Goal: Communication & Community: Connect with others

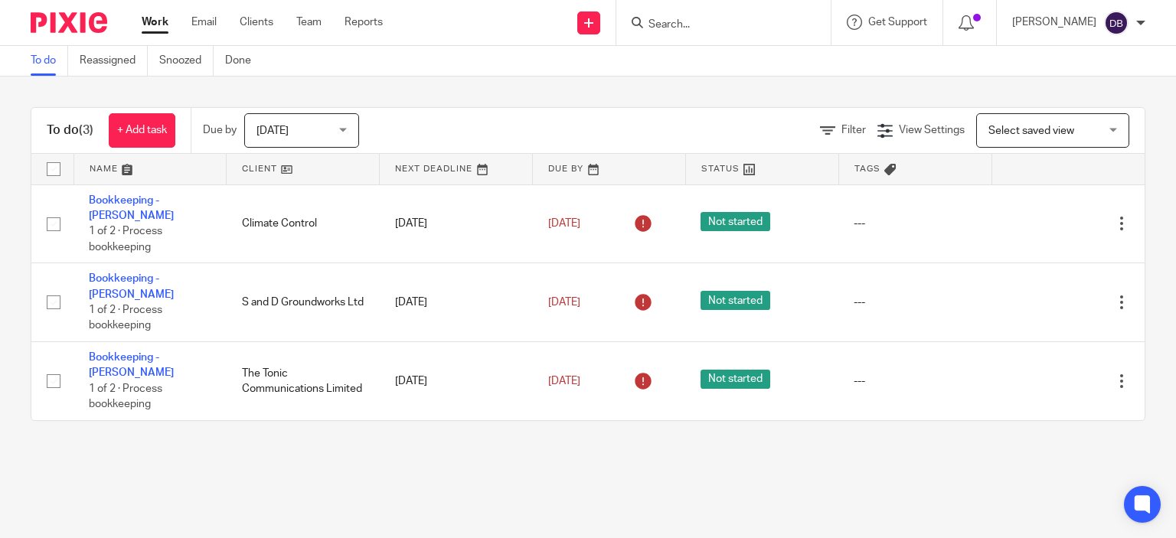
click at [683, 19] on input "Search" at bounding box center [716, 25] width 138 height 14
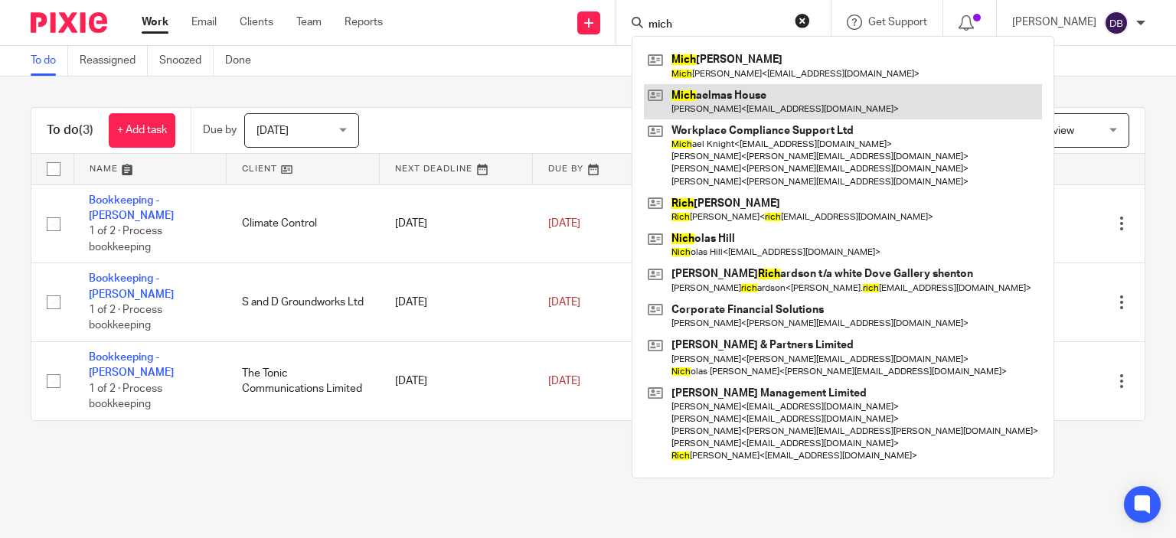
type input "mich"
click at [697, 104] on link at bounding box center [843, 101] width 398 height 35
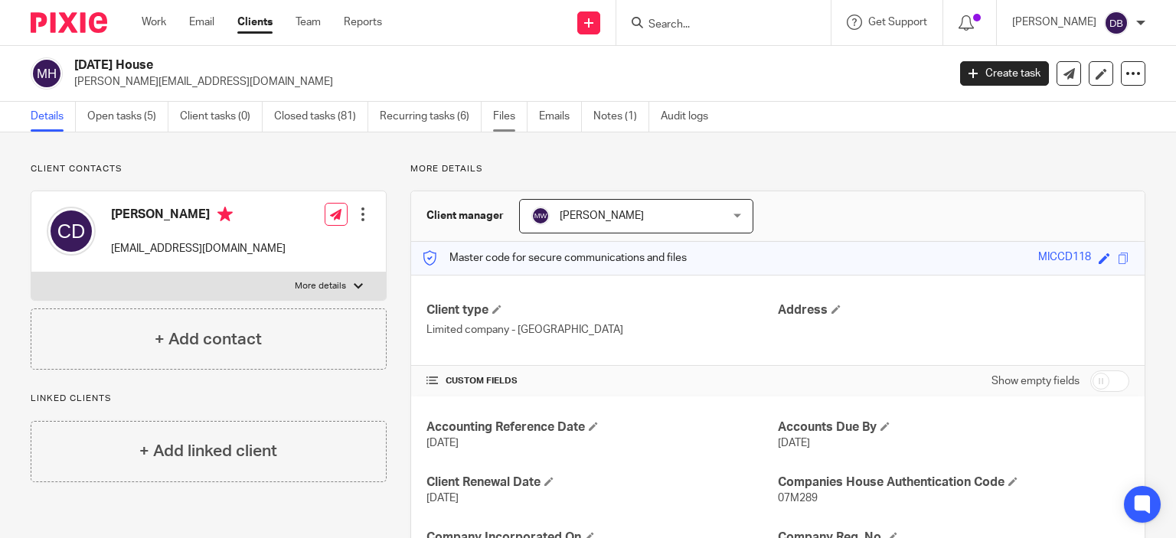
click at [504, 117] on link "Files" at bounding box center [510, 117] width 34 height 30
click at [504, 116] on link "Files" at bounding box center [510, 117] width 34 height 30
click at [505, 122] on link "Files" at bounding box center [510, 117] width 34 height 30
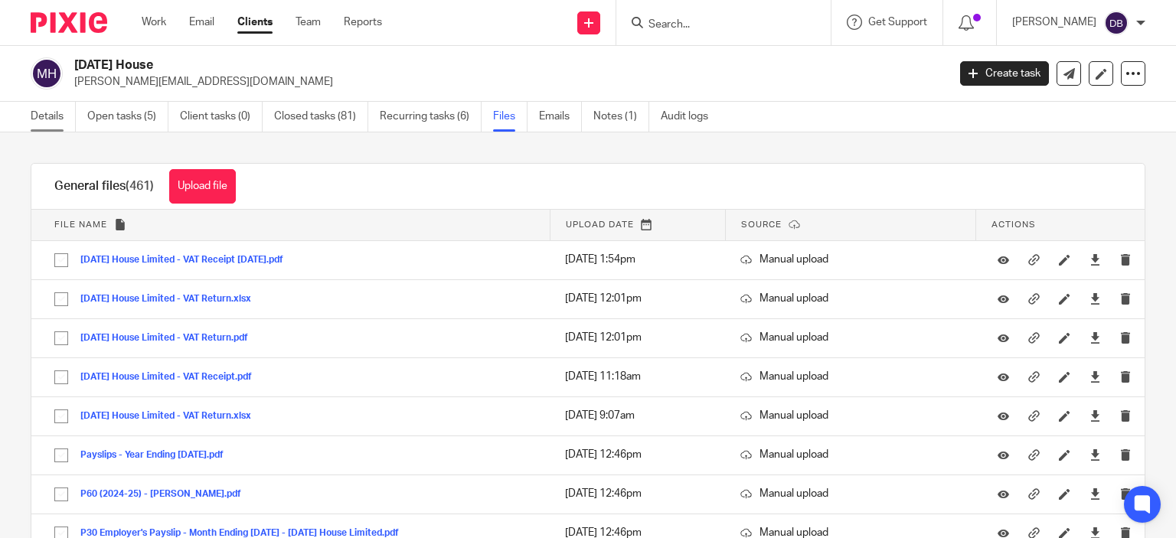
click at [40, 111] on link "Details" at bounding box center [53, 117] width 45 height 30
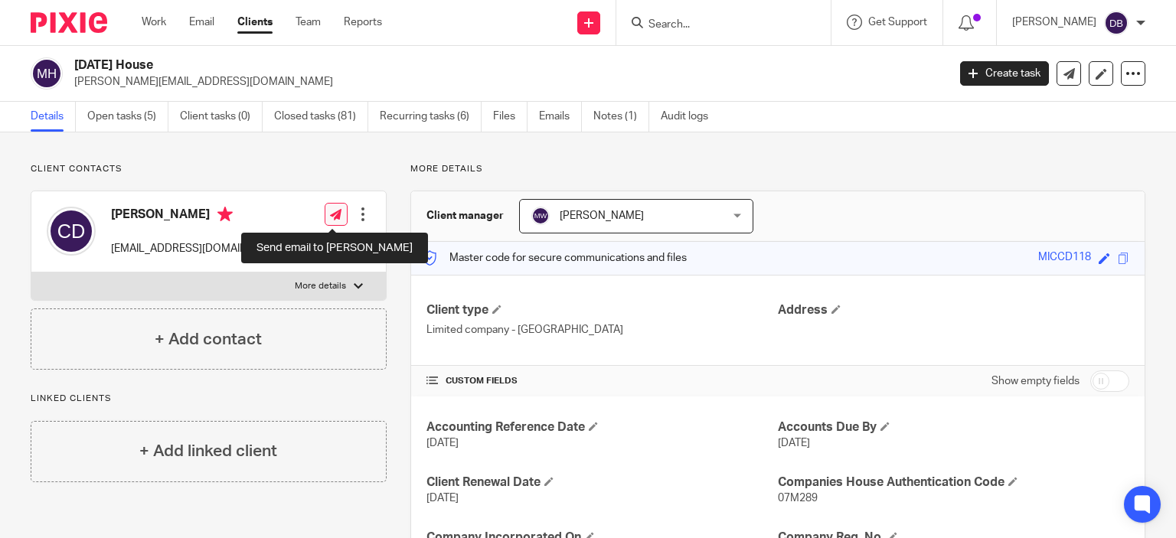
click at [325, 214] on link at bounding box center [336, 214] width 23 height 23
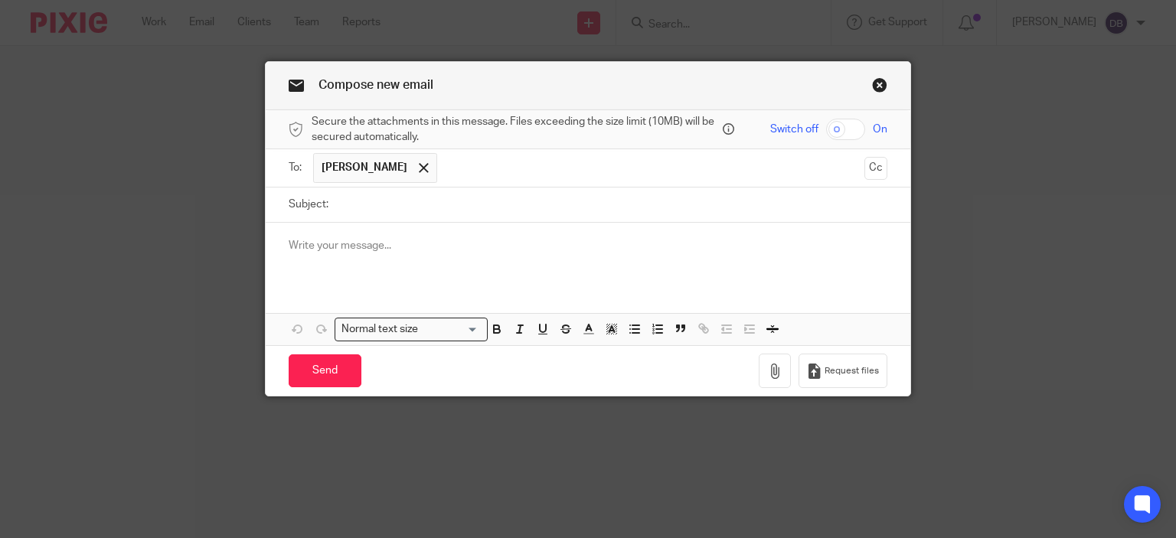
click at [361, 197] on input "Subject:" at bounding box center [612, 205] width 552 height 34
type input "P"
type input "Year End"
click at [457, 238] on p at bounding box center [588, 245] width 599 height 15
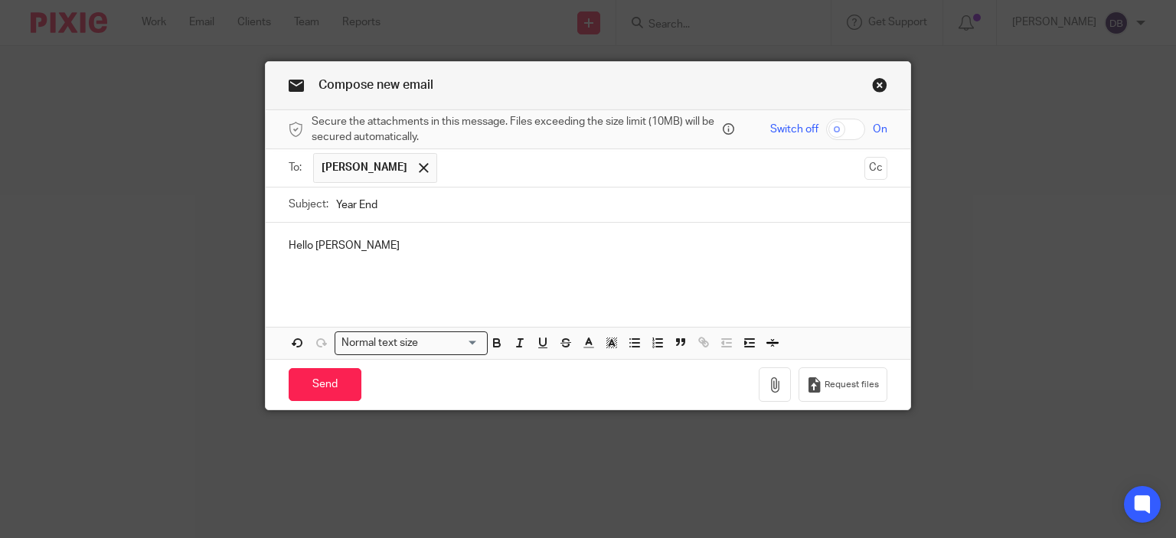
click at [878, 84] on link "Close this dialog window" at bounding box center [879, 87] width 15 height 21
